Goal: Find specific page/section: Find specific page/section

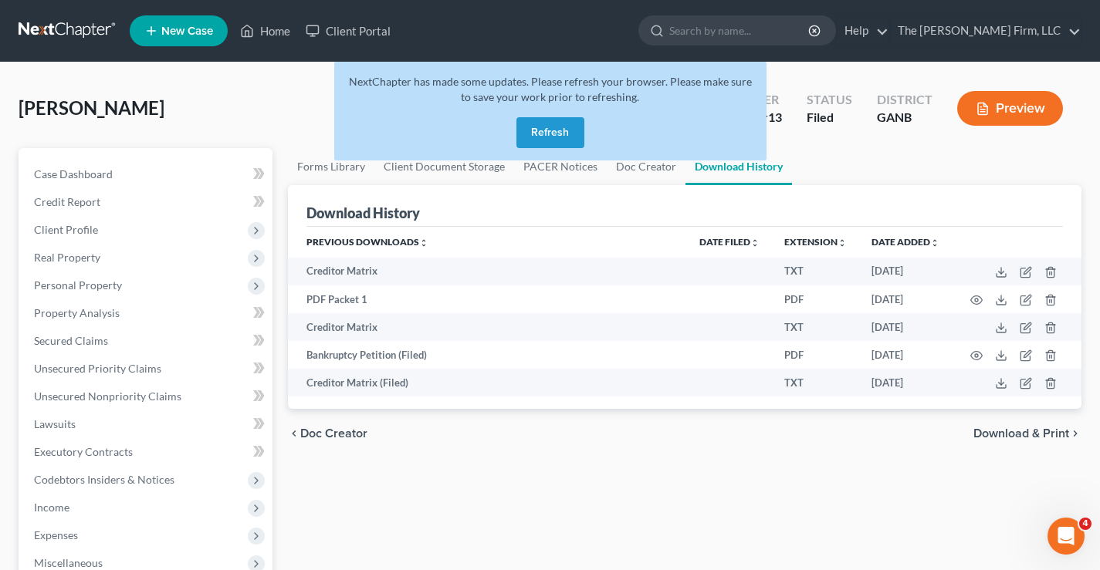
click at [43, 24] on link at bounding box center [68, 31] width 99 height 28
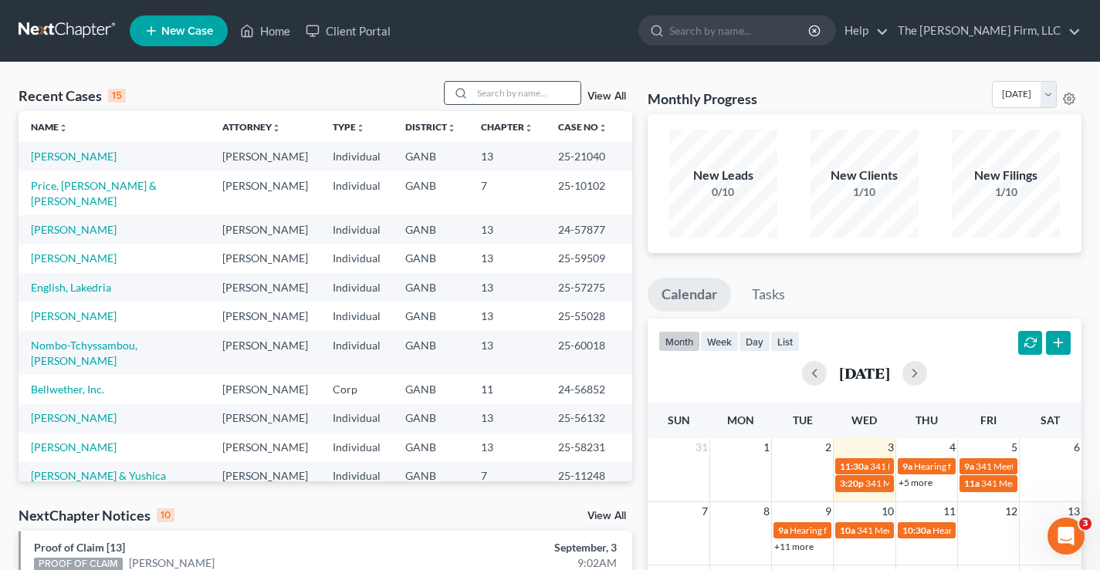
click at [507, 87] on input "search" at bounding box center [526, 93] width 108 height 22
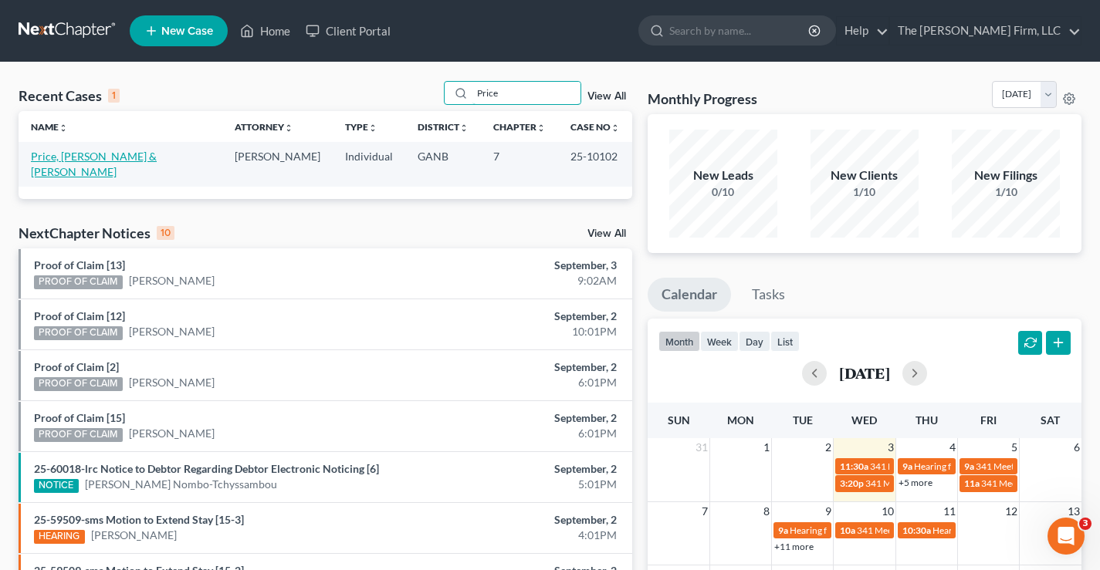
type input "Price"
click at [83, 154] on link "Price, Caden & Jody" at bounding box center [94, 164] width 126 height 29
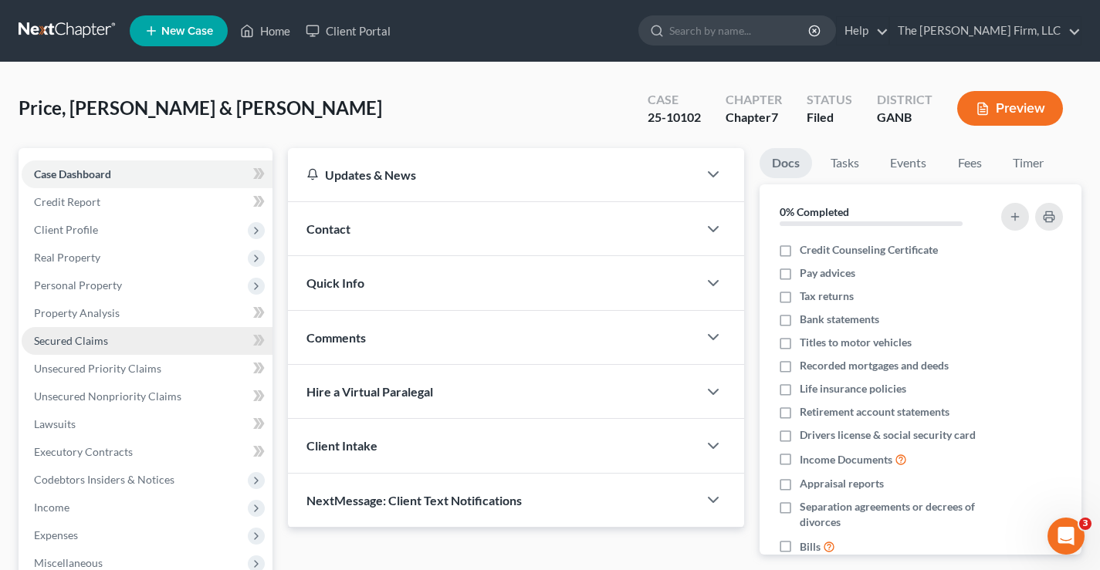
click at [110, 340] on link "Secured Claims" at bounding box center [147, 341] width 251 height 28
